Goal: Task Accomplishment & Management: Use online tool/utility

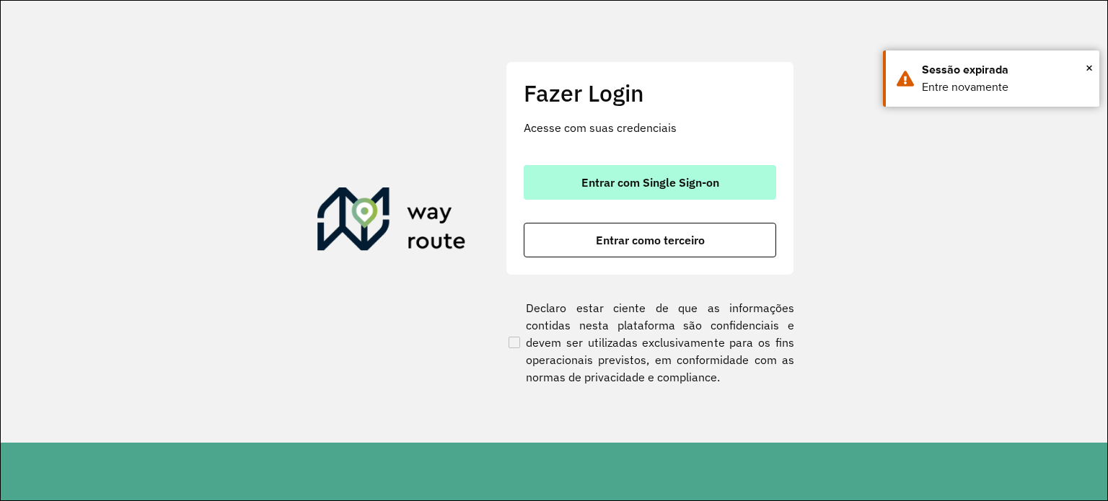
click at [695, 184] on span "Entrar com Single Sign-on" at bounding box center [650, 183] width 138 height 12
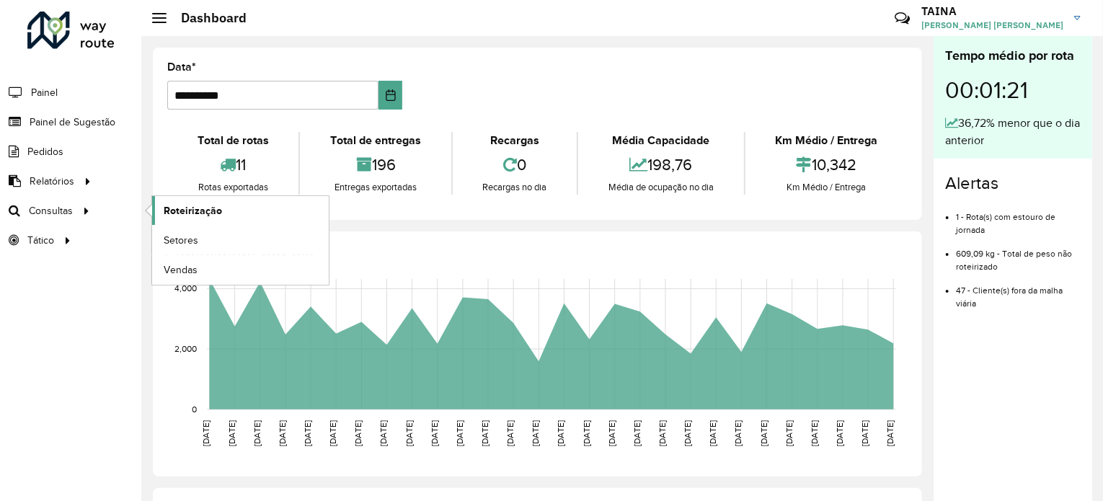
click at [165, 209] on span "Roteirização" at bounding box center [193, 210] width 58 height 15
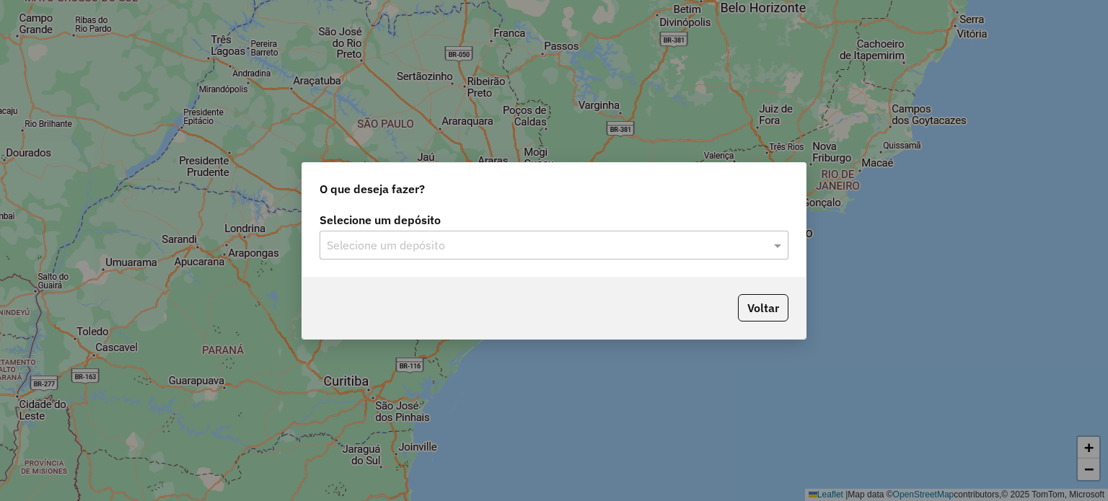
drag, startPoint x: 635, startPoint y: 221, endPoint x: 586, endPoint y: 245, distance: 54.8
click at [622, 228] on label "Selecione um depósito" at bounding box center [553, 219] width 469 height 17
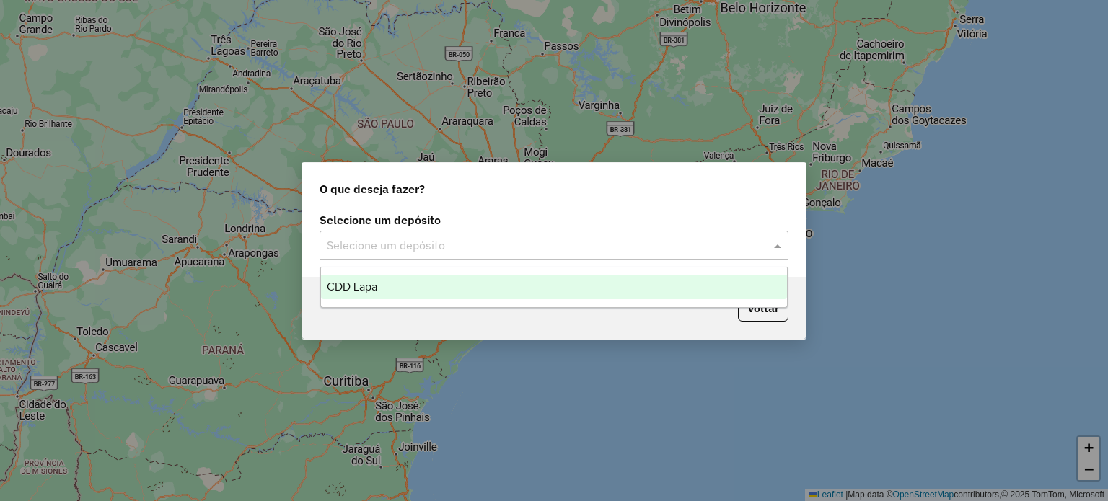
click at [575, 246] on input "text" at bounding box center [539, 245] width 425 height 17
click at [354, 288] on span "CDD Lapa" at bounding box center [352, 286] width 50 height 12
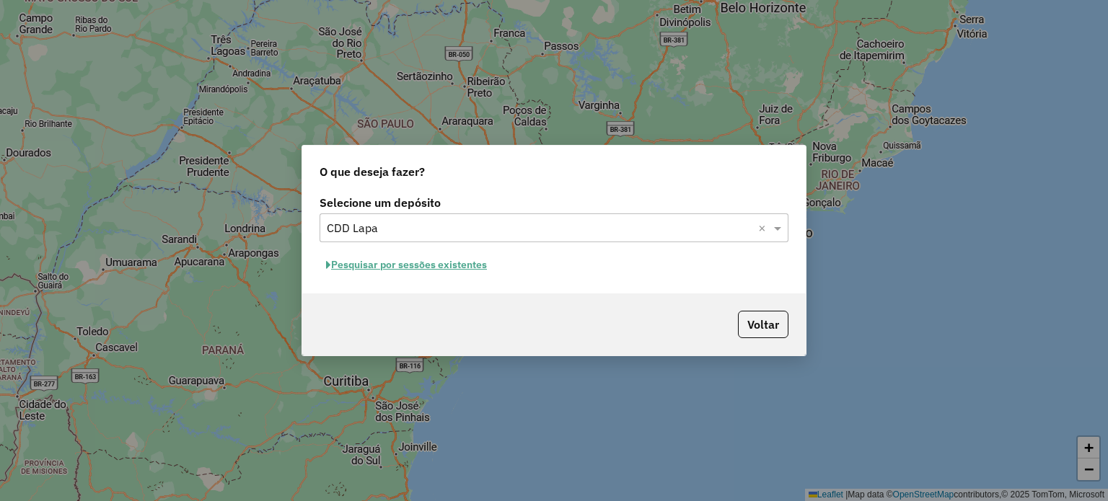
click at [456, 271] on button "Pesquisar por sessões existentes" at bounding box center [406, 265] width 174 height 22
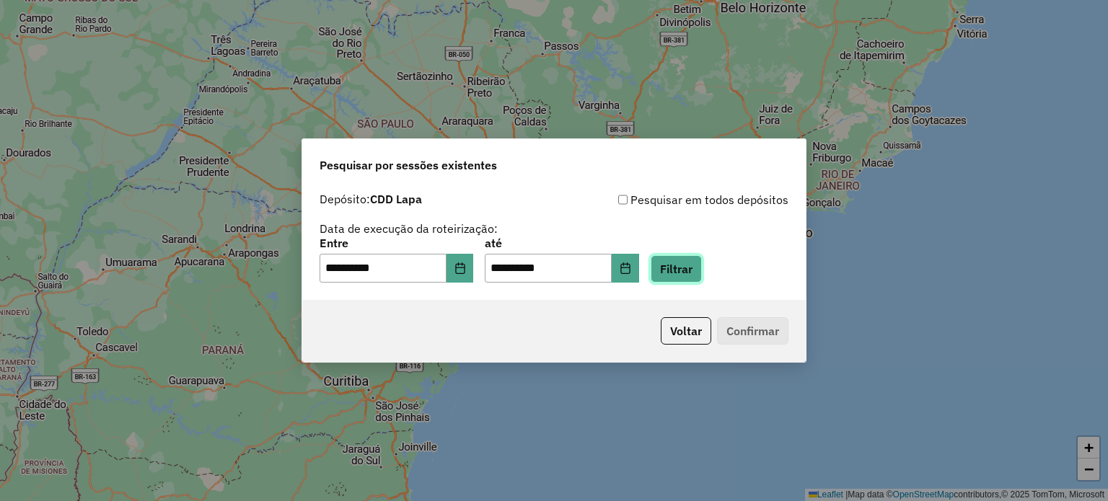
click at [697, 266] on button "Filtrar" at bounding box center [675, 268] width 51 height 27
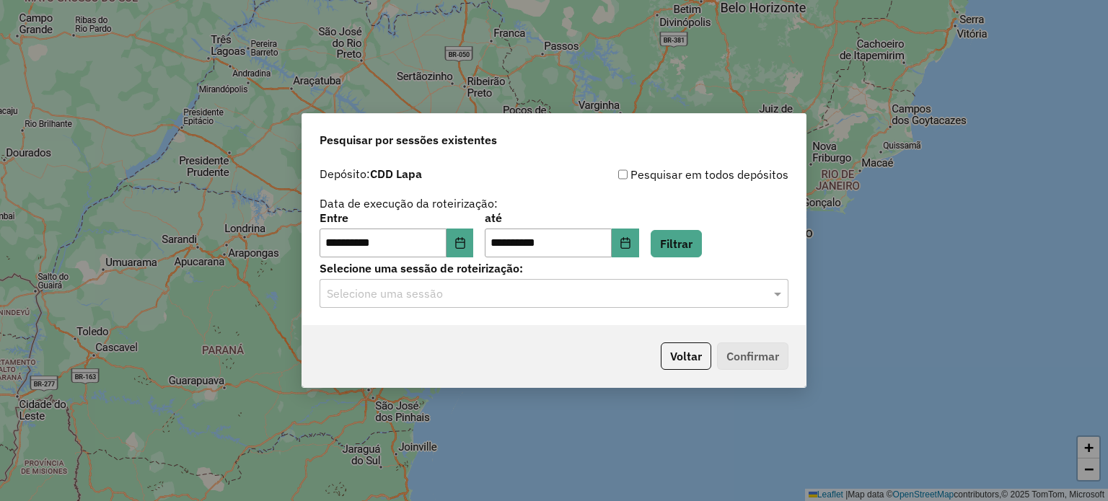
click at [410, 299] on hb-app "**********" at bounding box center [554, 250] width 1108 height 501
click at [411, 291] on input "text" at bounding box center [539, 294] width 425 height 17
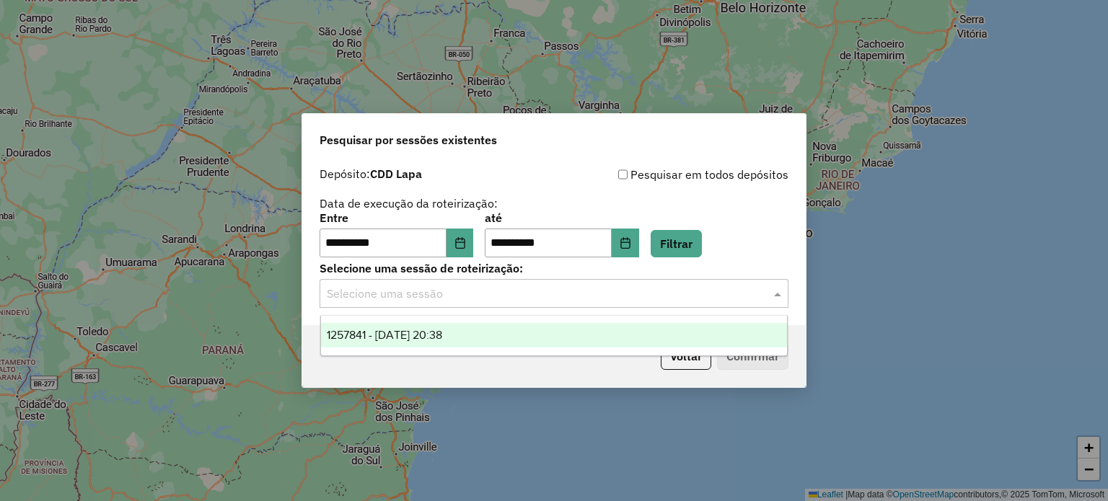
drag, startPoint x: 384, startPoint y: 332, endPoint x: 490, endPoint y: 358, distance: 109.1
click at [385, 332] on span "1257841 - 02/09/2025 20:38" at bounding box center [384, 335] width 115 height 12
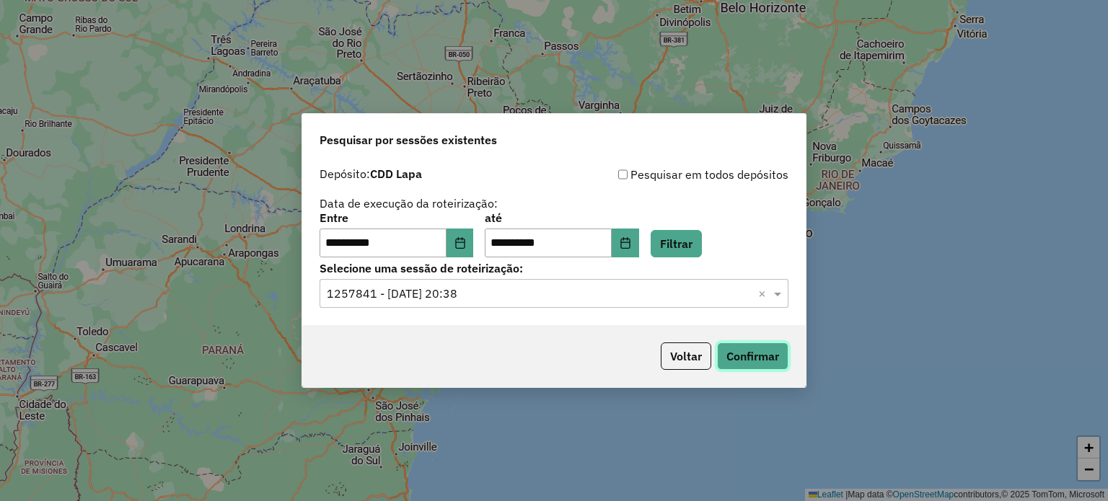
click at [787, 354] on button "Confirmar" at bounding box center [752, 356] width 71 height 27
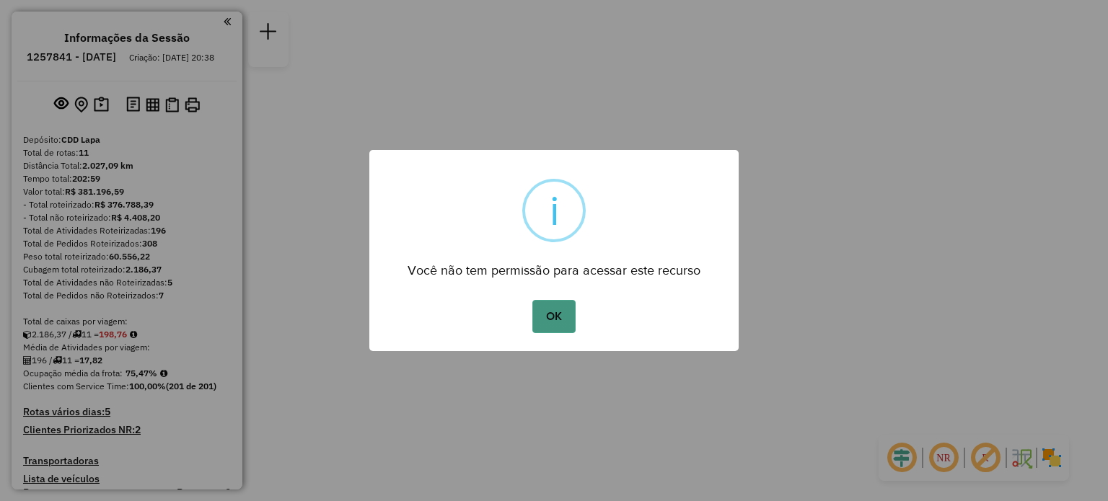
click at [562, 315] on button "OK" at bounding box center [553, 316] width 43 height 33
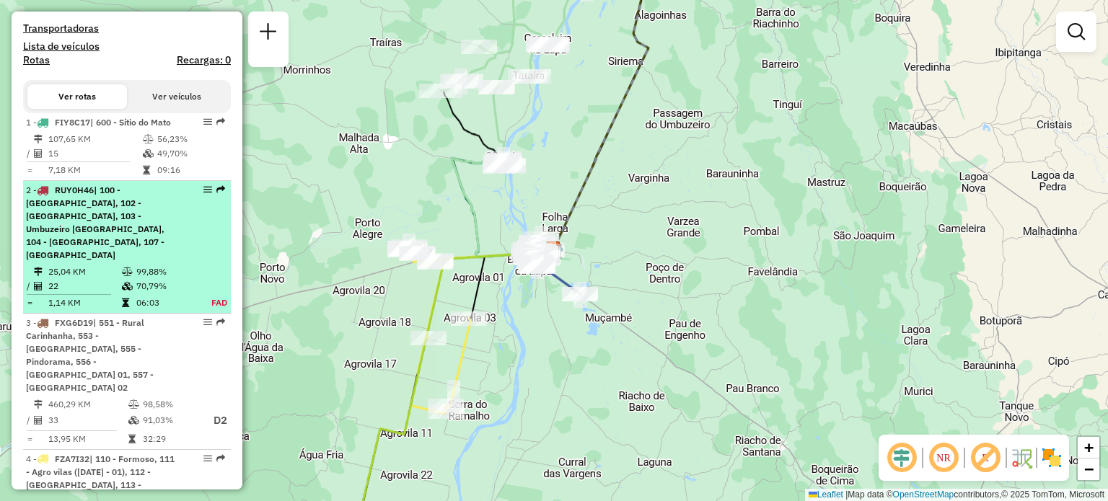
scroll to position [361, 0]
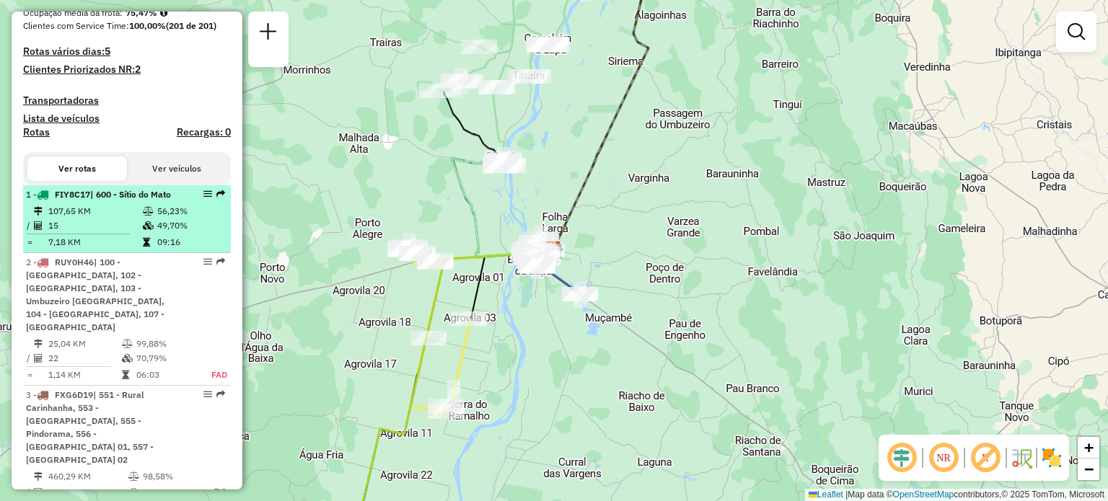
drag, startPoint x: 131, startPoint y: 216, endPoint x: 144, endPoint y: 218, distance: 14.0
click at [131, 215] on li "1 - FIY8C17 | 600 - Sítio do Mato 107,65 KM 56,23% / 15 49,70% = 7,18 KM 09:16" at bounding box center [127, 219] width 208 height 68
select select "**********"
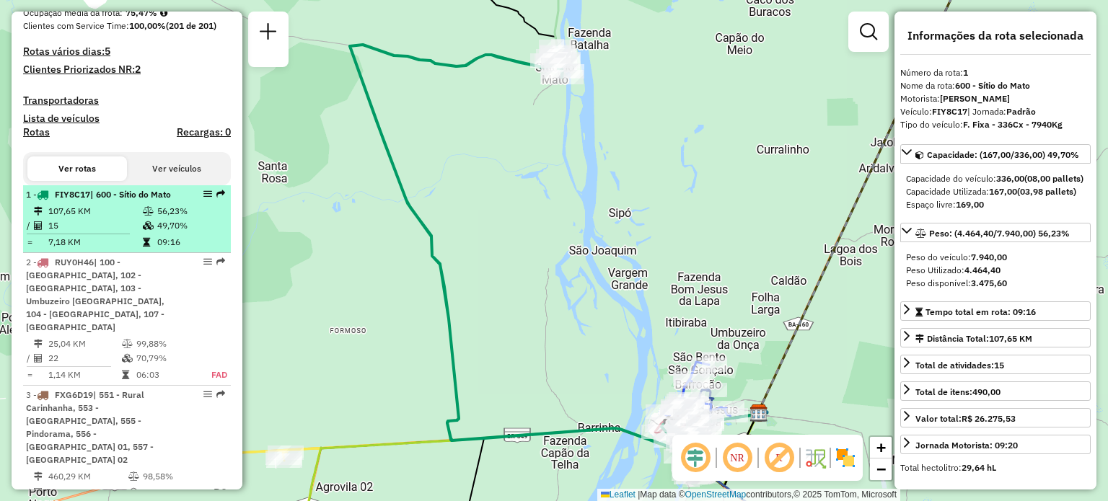
drag, startPoint x: 203, startPoint y: 202, endPoint x: 188, endPoint y: 221, distance: 23.7
click at [188, 218] on td "56,23%" at bounding box center [190, 211] width 69 height 14
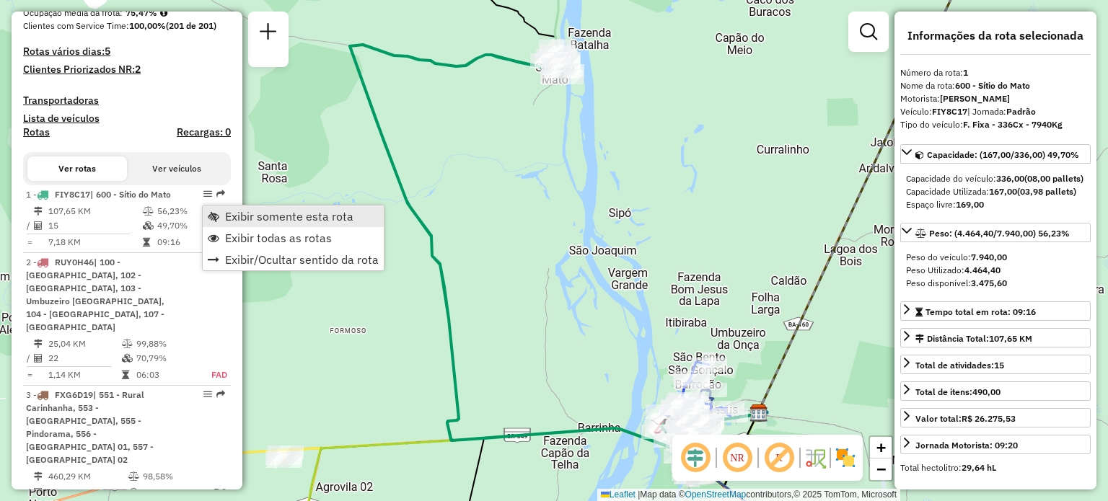
click at [219, 213] on link "Exibir somente esta rota" at bounding box center [293, 217] width 181 height 22
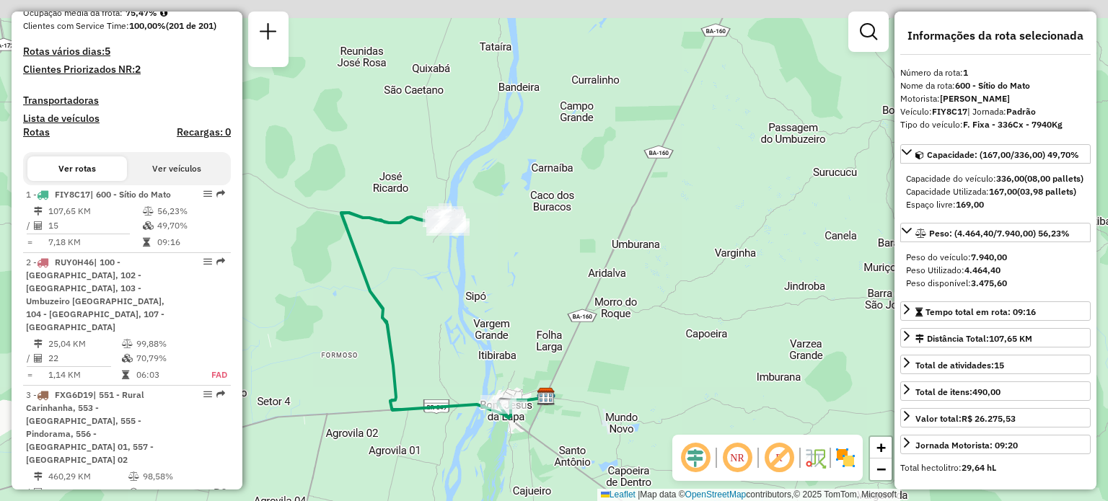
drag, startPoint x: 609, startPoint y: 162, endPoint x: 604, endPoint y: 190, distance: 28.5
click at [604, 190] on div "Janela de atendimento Grade de atendimento Capacidade Transportadoras Veículos …" at bounding box center [554, 250] width 1108 height 501
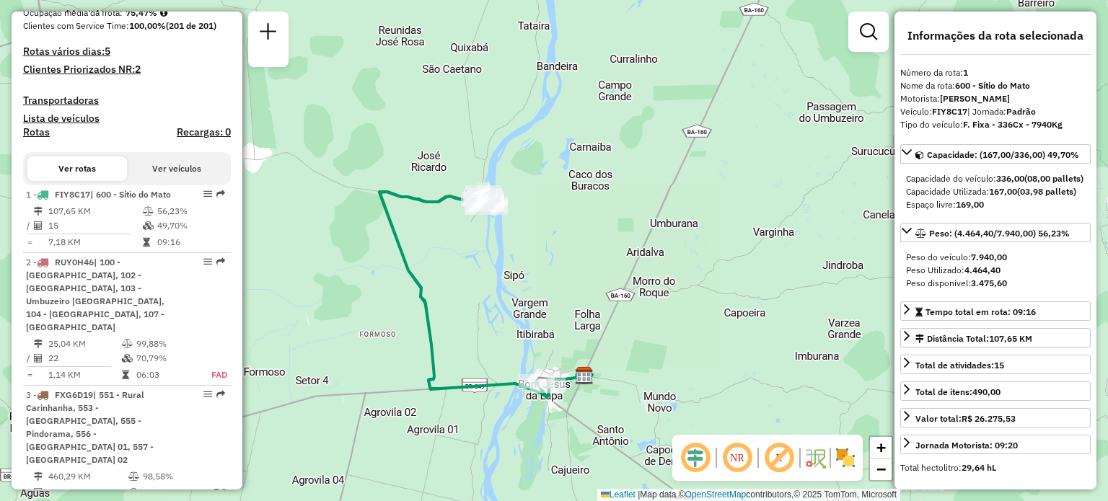
drag, startPoint x: 572, startPoint y: 215, endPoint x: 600, endPoint y: 237, distance: 35.9
click at [600, 237] on div "Janela de atendimento Grade de atendimento Capacidade Transportadoras Veículos …" at bounding box center [554, 250] width 1108 height 501
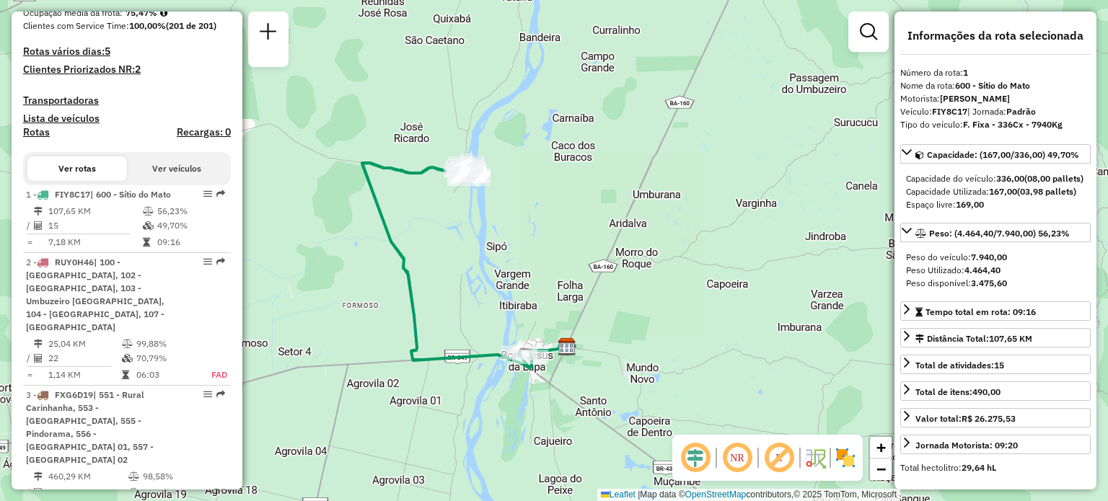
drag, startPoint x: 487, startPoint y: 248, endPoint x: 508, endPoint y: 227, distance: 29.6
click at [508, 227] on div "Janela de atendimento Grade de atendimento Capacidade Transportadoras Veículos …" at bounding box center [554, 250] width 1108 height 501
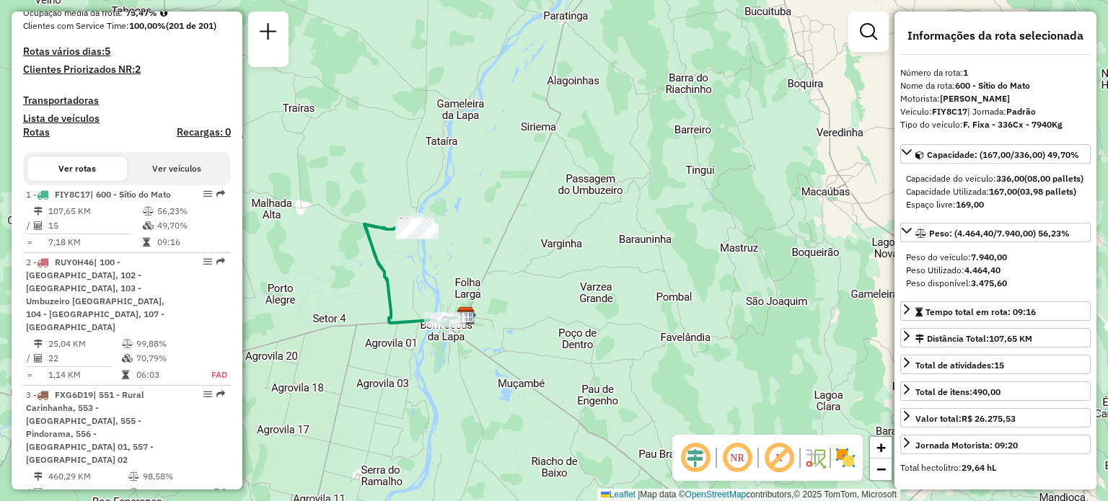
click at [733, 461] on em at bounding box center [737, 458] width 35 height 35
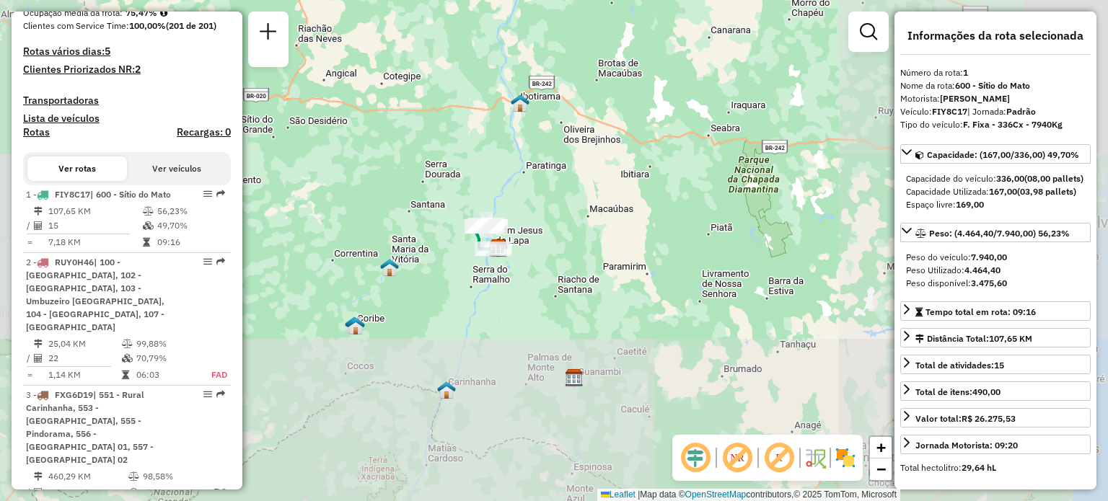
drag, startPoint x: 547, startPoint y: 306, endPoint x: 544, endPoint y: 220, distance: 86.6
click at [544, 220] on div "Janela de atendimento Grade de atendimento Capacidade Transportadoras Veículos …" at bounding box center [554, 250] width 1108 height 501
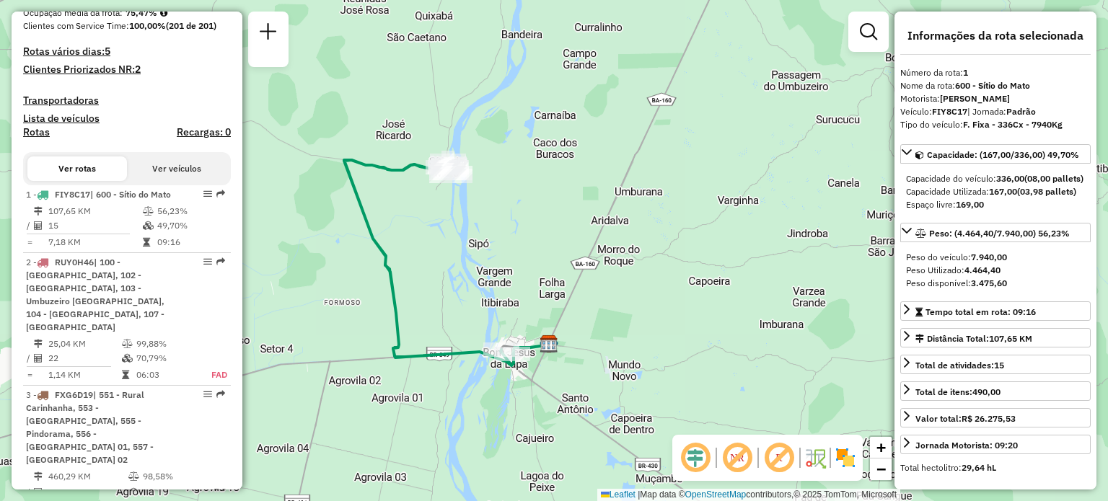
drag, startPoint x: 536, startPoint y: 141, endPoint x: 516, endPoint y: 218, distance: 80.5
click at [516, 218] on div "Janela de atendimento Grade de atendimento Capacidade Transportadoras Veículos …" at bounding box center [554, 250] width 1108 height 501
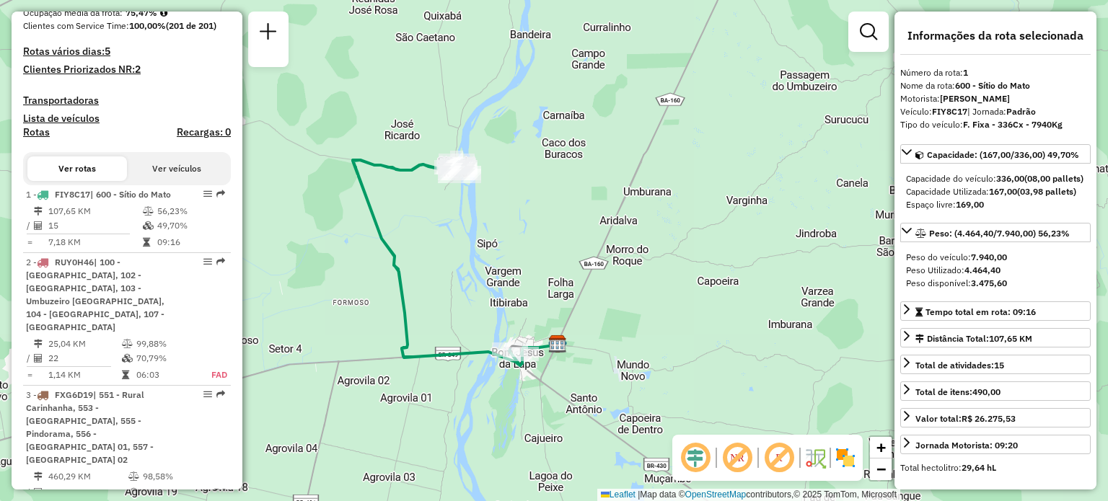
drag, startPoint x: 484, startPoint y: 302, endPoint x: 492, endPoint y: 302, distance: 8.7
click at [492, 302] on div "Janela de atendimento Grade de atendimento Capacidade Transportadoras Veículos …" at bounding box center [554, 250] width 1108 height 501
